Goal: Task Accomplishment & Management: Manage account settings

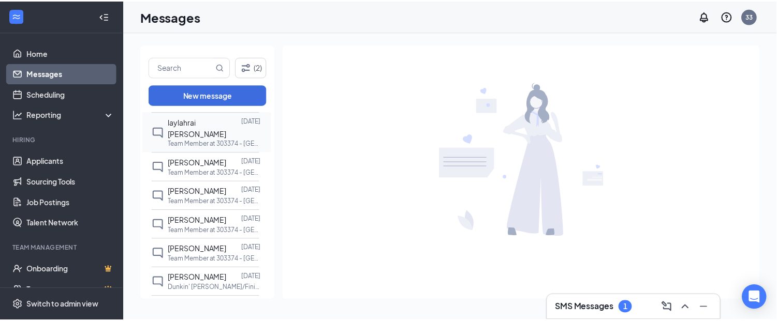
scroll to position [287, 0]
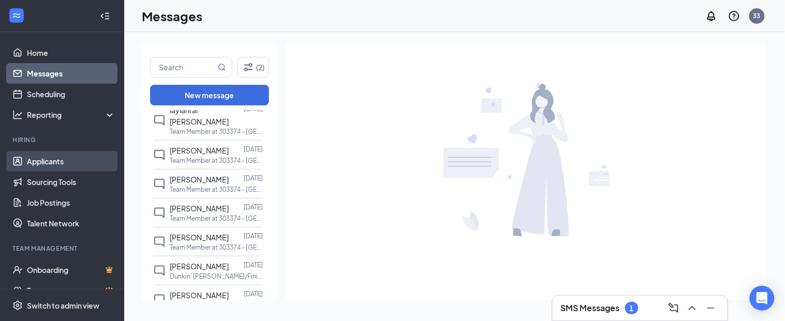
drag, startPoint x: 53, startPoint y: 161, endPoint x: 60, endPoint y: 159, distance: 6.7
click at [53, 162] on link "Applicants" at bounding box center [71, 161] width 89 height 21
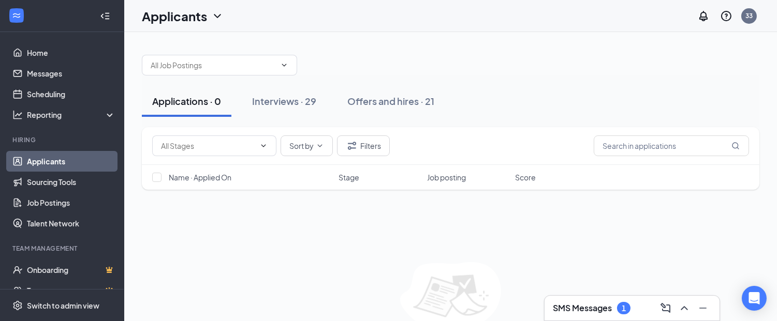
click at [62, 162] on link "Applicants" at bounding box center [71, 161] width 89 height 21
click at [380, 102] on div "Offers and hires · 21" at bounding box center [390, 101] width 87 height 13
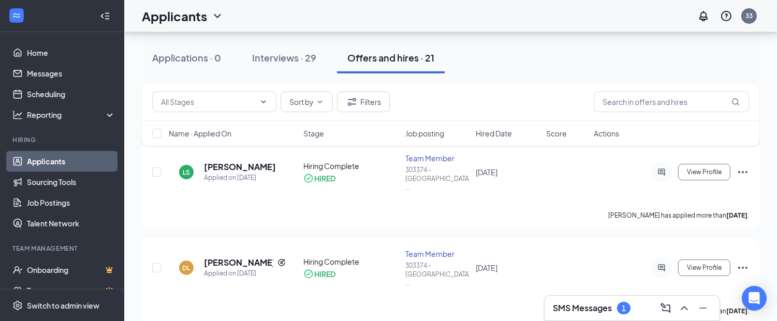
scroll to position [57, 0]
click at [281, 58] on div "Interviews · 29" at bounding box center [284, 57] width 64 height 13
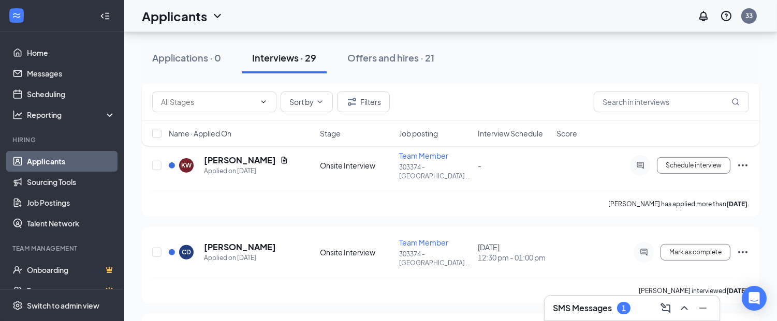
scroll to position [690, 0]
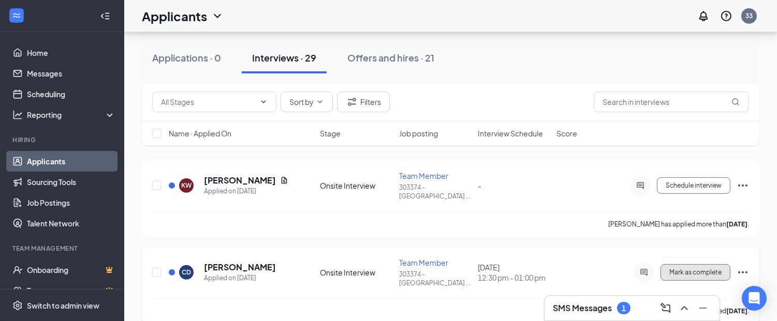
click at [702, 264] on button "Mark as complete" at bounding box center [695, 272] width 70 height 17
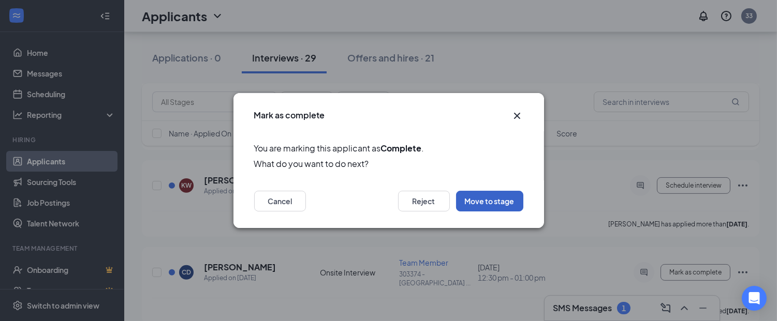
click at [518, 196] on button "Move to stage" at bounding box center [489, 201] width 67 height 21
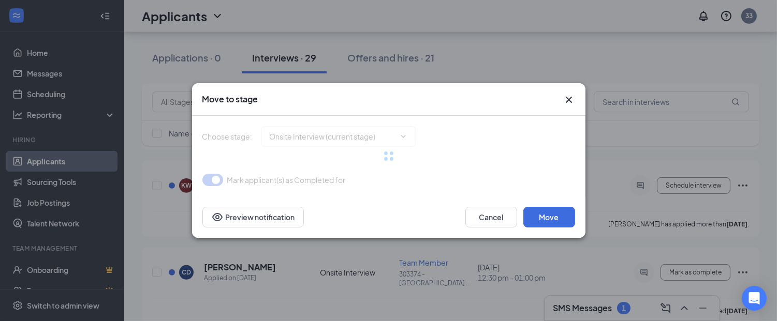
type input "Offer Letter (next stage)"
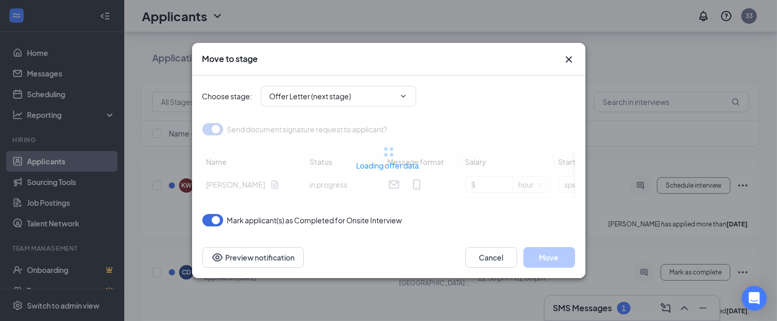
type input "[DATE]"
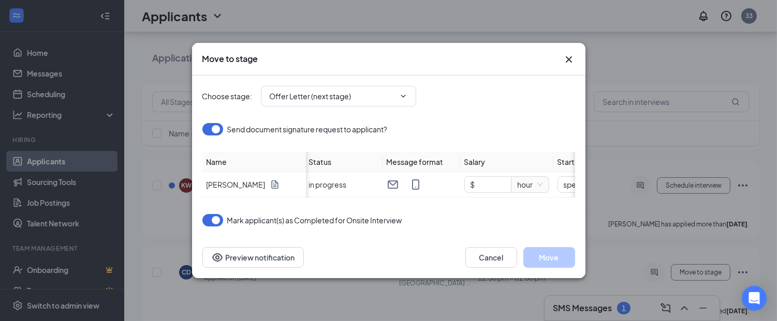
scroll to position [0, 0]
click at [410, 90] on span "Offer Letter (next stage)" at bounding box center [338, 96] width 155 height 21
click at [405, 92] on icon "ChevronDown" at bounding box center [403, 96] width 8 height 8
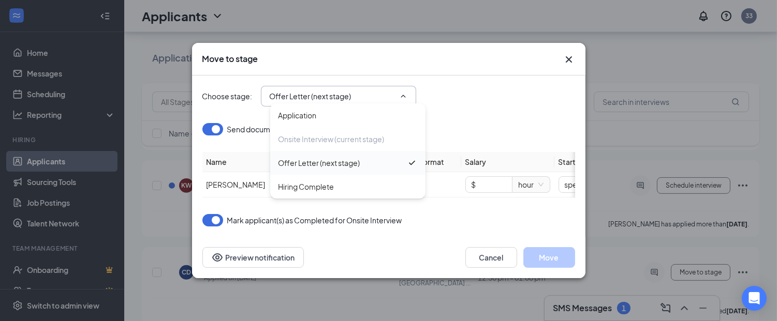
click at [363, 157] on div "Offer Letter (next stage)" at bounding box center [342, 162] width 128 height 11
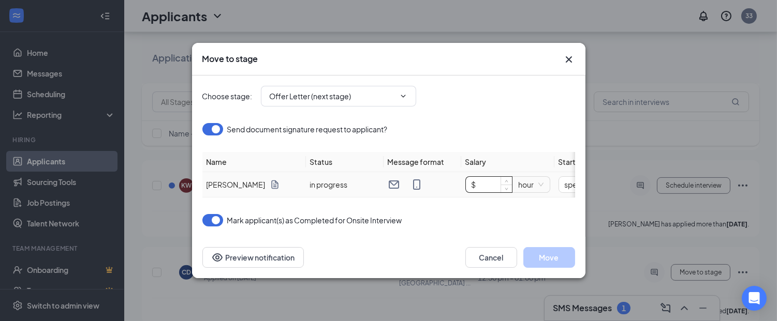
click at [479, 182] on input "$" at bounding box center [489, 185] width 46 height 16
type input "$ 14"
click at [495, 107] on div "Choose stage : Offer Letter (next stage) Application Onsite Interview (current …" at bounding box center [388, 96] width 373 height 41
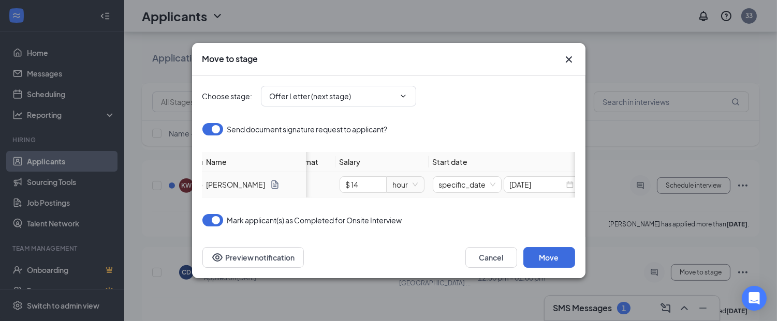
scroll to position [0, 135]
click at [485, 182] on span "specific_date" at bounding box center [458, 185] width 56 height 16
click at [489, 152] on th "Start date" at bounding box center [497, 162] width 155 height 20
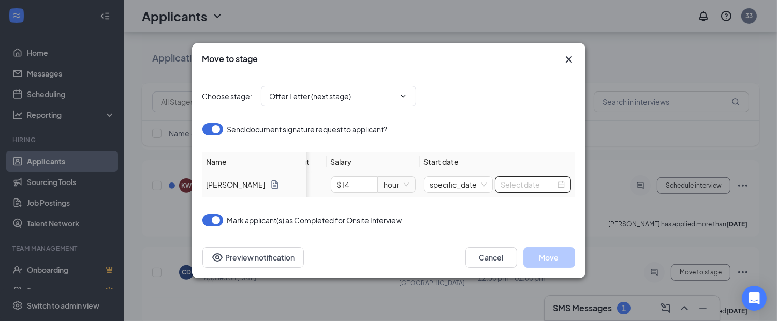
click at [525, 181] on input at bounding box center [528, 184] width 54 height 11
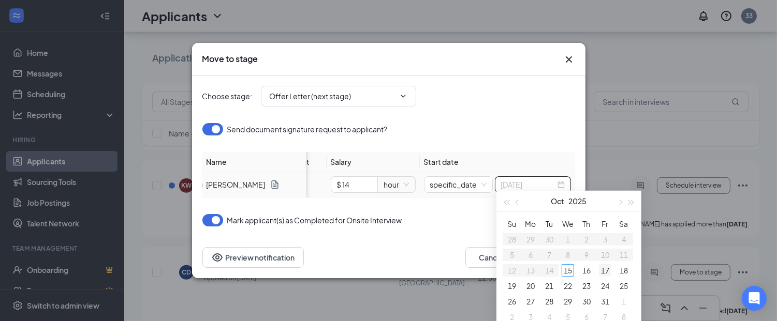
type input "[DATE]"
click at [603, 271] on div "17" at bounding box center [605, 270] width 12 height 12
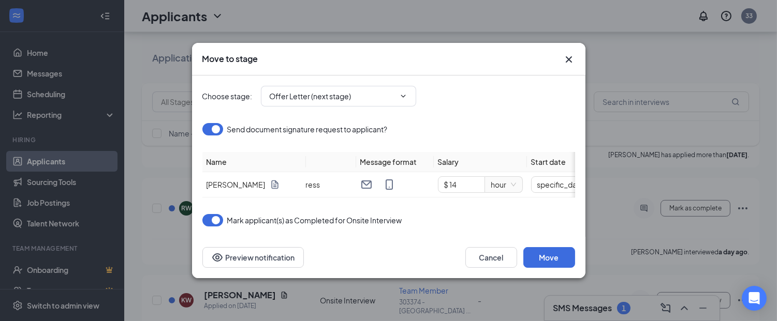
scroll to position [0, 0]
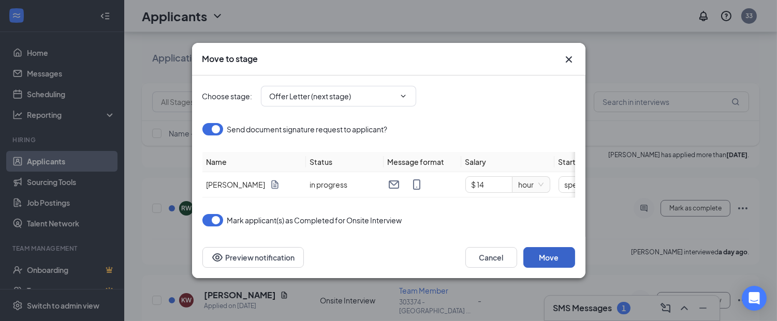
click at [567, 266] on button "Move" at bounding box center [549, 257] width 52 height 21
